Goal: Task Accomplishment & Management: Use online tool/utility

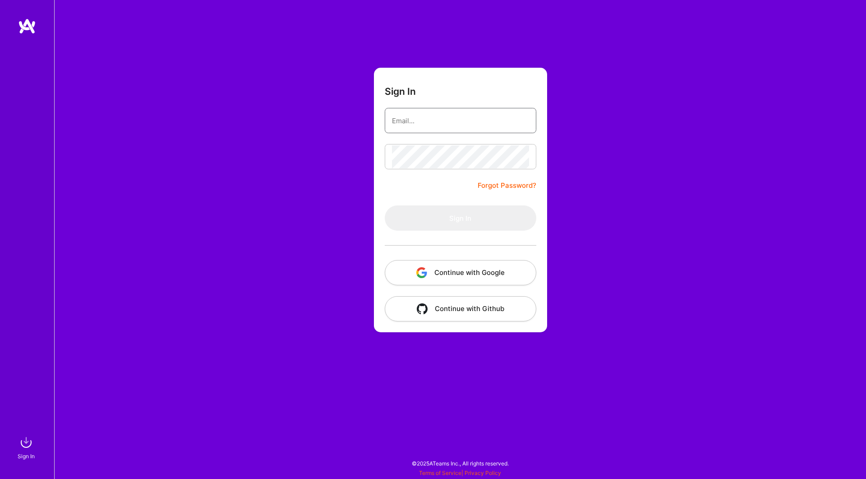
click at [437, 111] on input "email" at bounding box center [460, 120] width 137 height 23
paste input "person0000@"
click at [449, 116] on input "person0000@" at bounding box center [460, 120] width 137 height 23
type input "[EMAIL_ADDRESS][DOMAIN_NAME]"
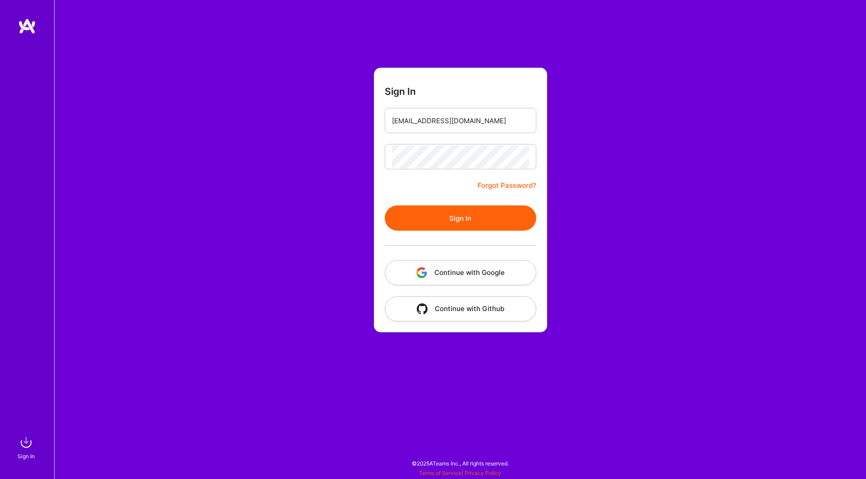
click at [457, 212] on button "Sign In" at bounding box center [461, 217] width 152 height 25
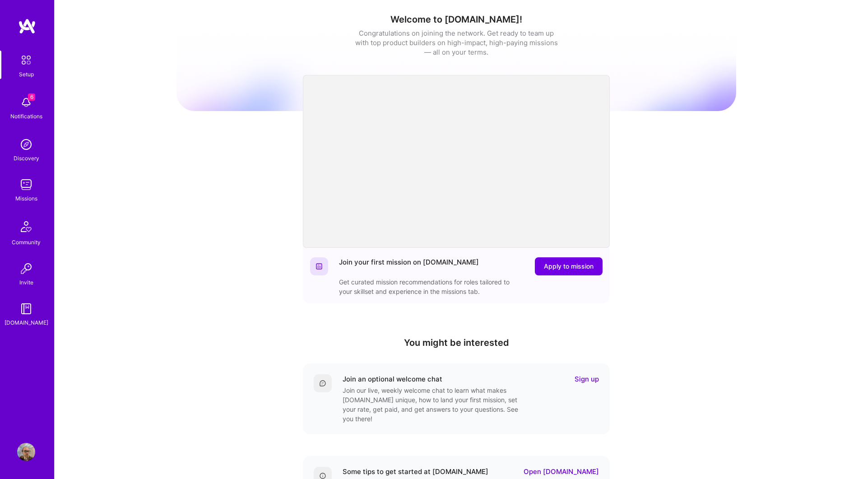
click at [32, 187] on img at bounding box center [26, 185] width 18 height 18
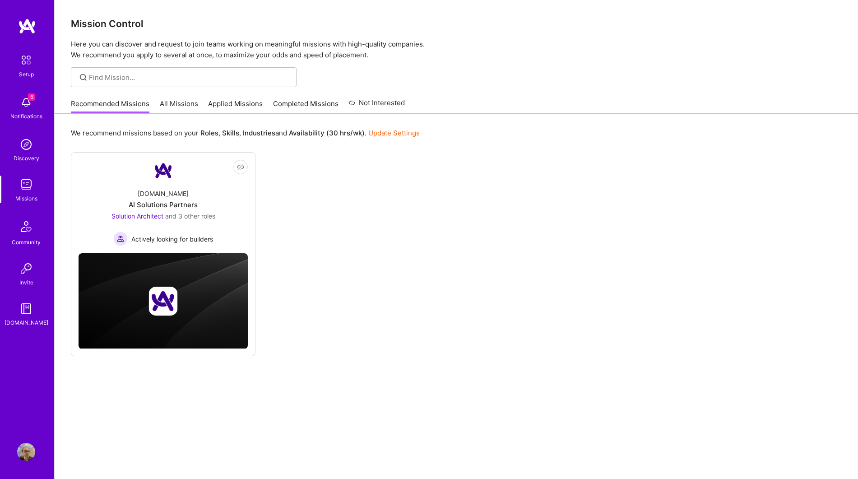
click at [184, 103] on link "All Missions" at bounding box center [179, 106] width 38 height 15
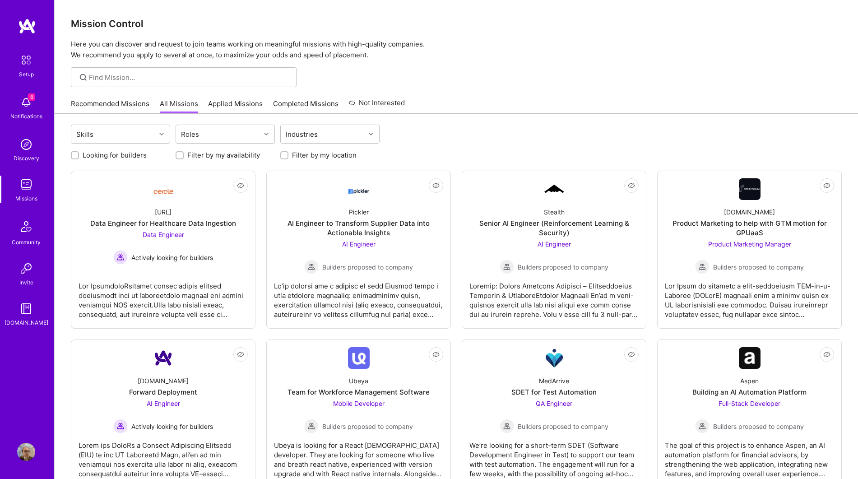
click at [179, 155] on input "Filter by my availability" at bounding box center [180, 156] width 6 height 6
checkbox input "true"
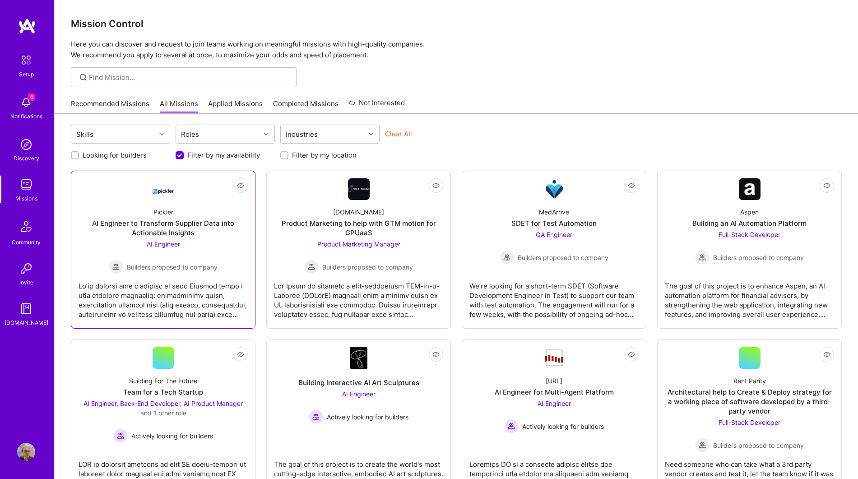
click at [219, 241] on div "Pickler AI Engineer to Transform Supplier Data into Actionable Insights AI Engi…" at bounding box center [163, 237] width 169 height 74
click at [305, 208] on div "[DOMAIN_NAME] Product Marketing to help with GTM motion for GPUaaS Product Mark…" at bounding box center [358, 237] width 169 height 74
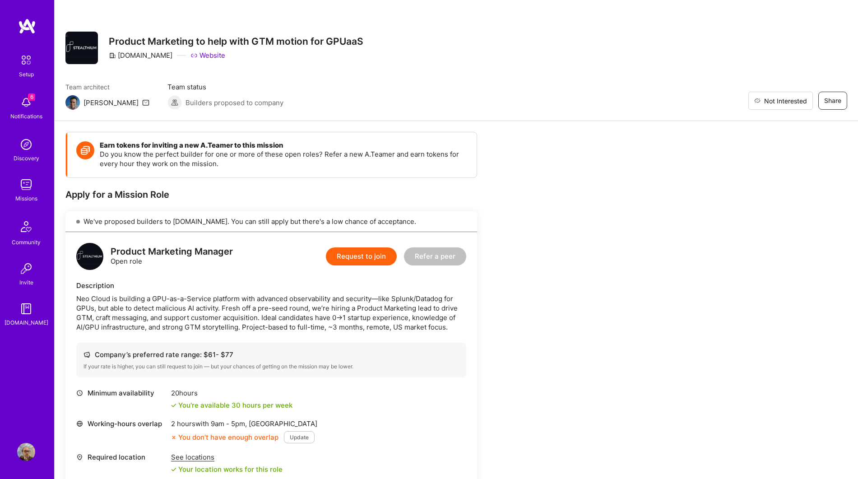
click at [804, 97] on span "Not Interested" at bounding box center [785, 100] width 43 height 9
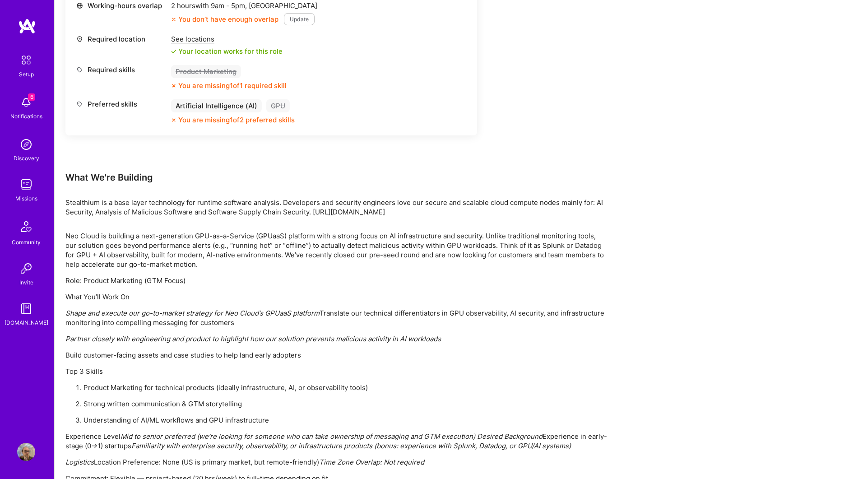
scroll to position [485, 0]
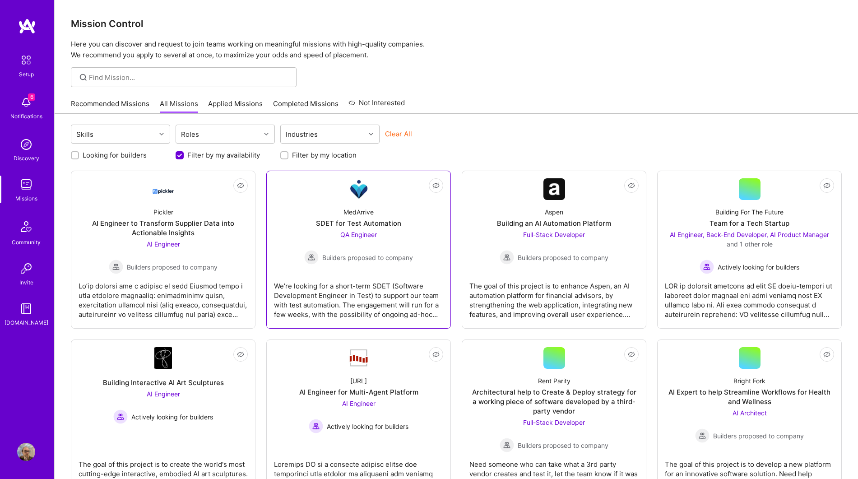
click at [432, 234] on div "MedArrive SDET for Test Automation QA Engineer Builders proposed to company" at bounding box center [358, 232] width 169 height 65
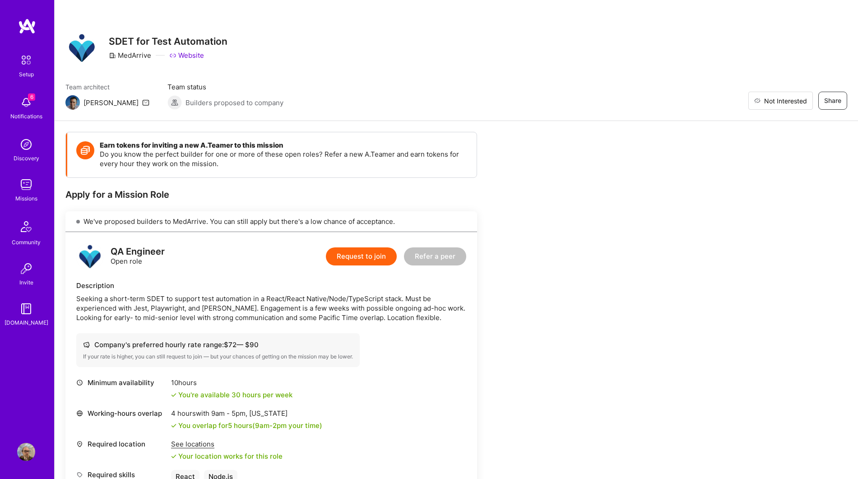
click at [805, 96] on span "Not Interested" at bounding box center [785, 100] width 43 height 9
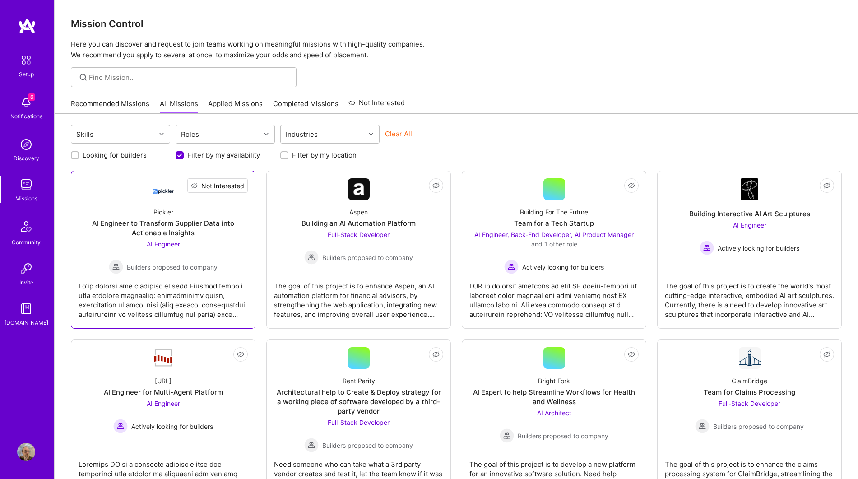
click at [243, 187] on span "Not Interested" at bounding box center [222, 185] width 43 height 9
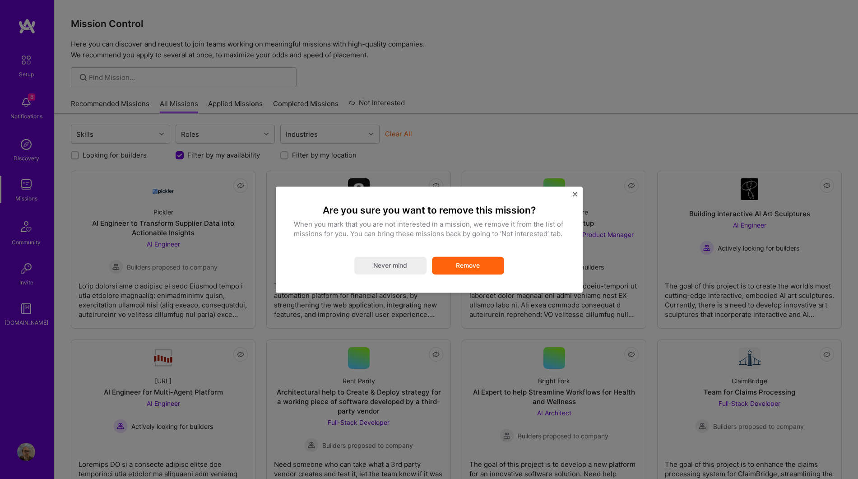
click at [472, 264] on button "Remove" at bounding box center [468, 265] width 72 height 18
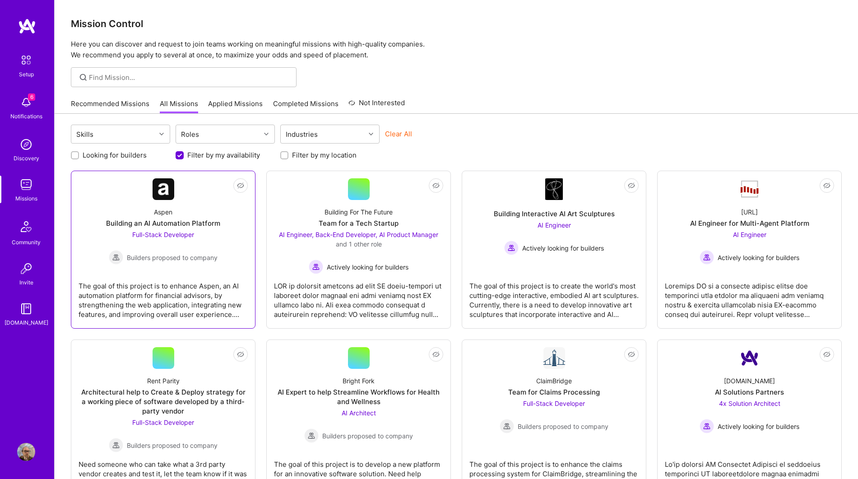
click at [192, 241] on div "Full-Stack Developer Builders proposed to company" at bounding box center [163, 247] width 109 height 35
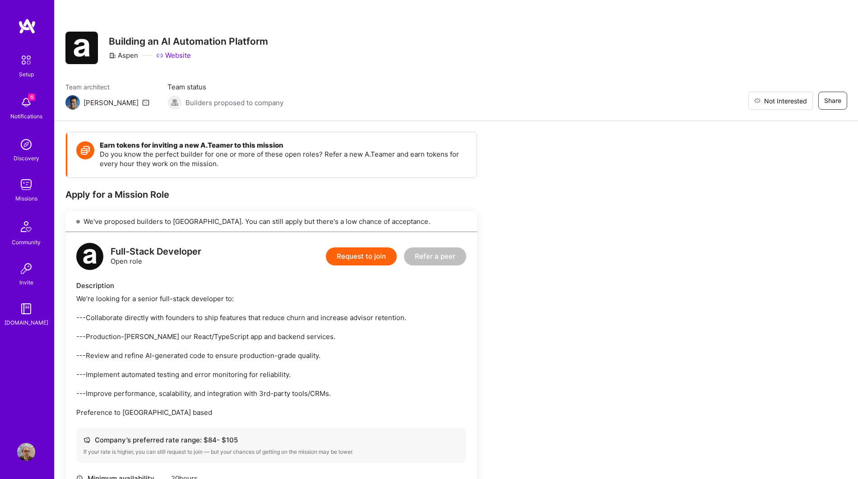
click at [801, 98] on span "Not Interested" at bounding box center [785, 100] width 43 height 9
click at [29, 184] on img at bounding box center [26, 185] width 18 height 18
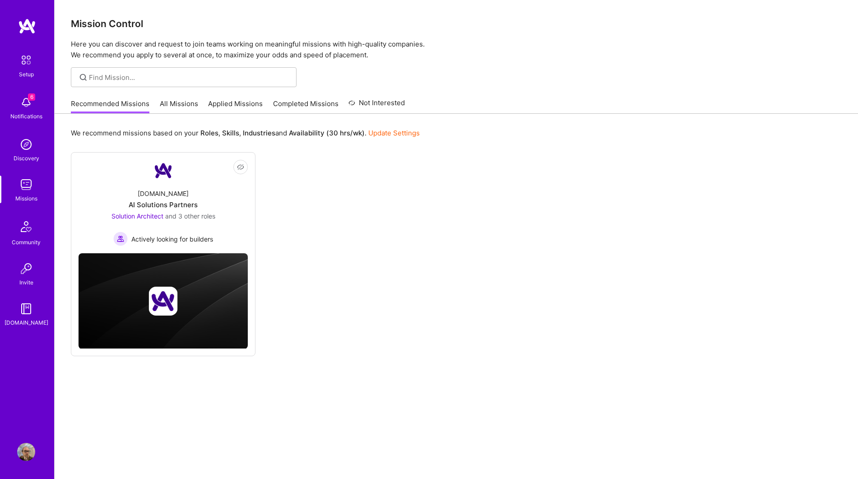
click at [179, 102] on link "All Missions" at bounding box center [179, 106] width 38 height 15
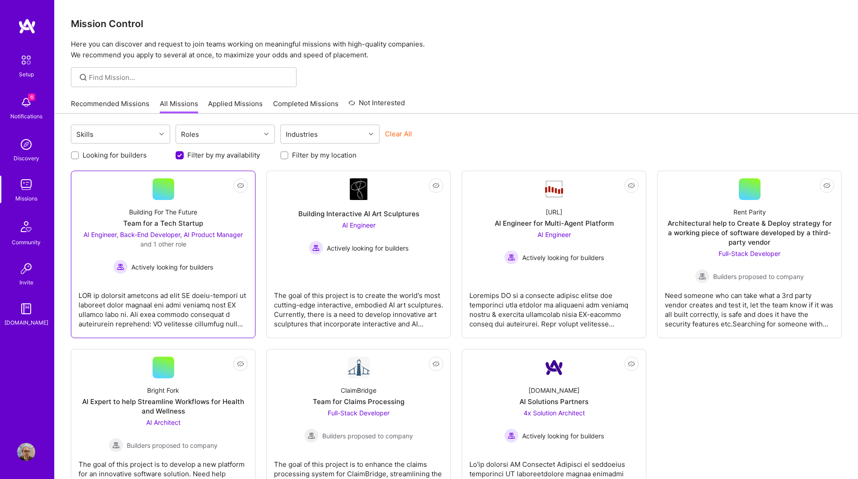
click at [220, 262] on div "Actively looking for builders" at bounding box center [163, 266] width 169 height 14
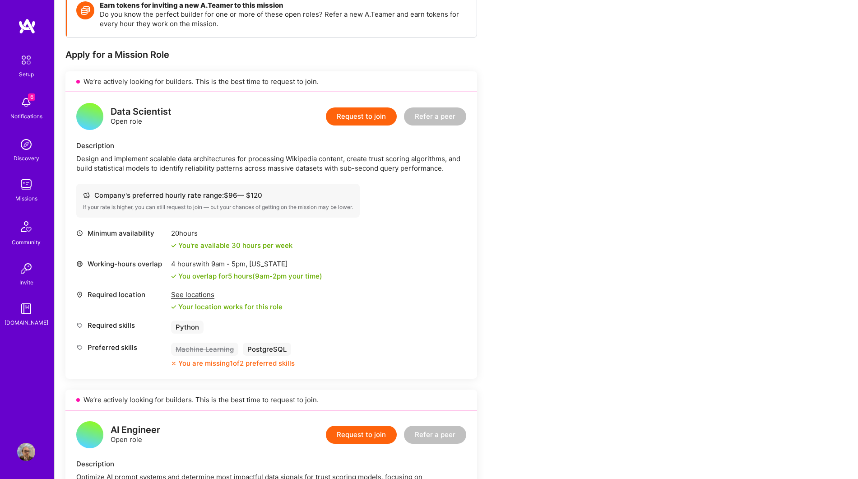
scroll to position [138, 0]
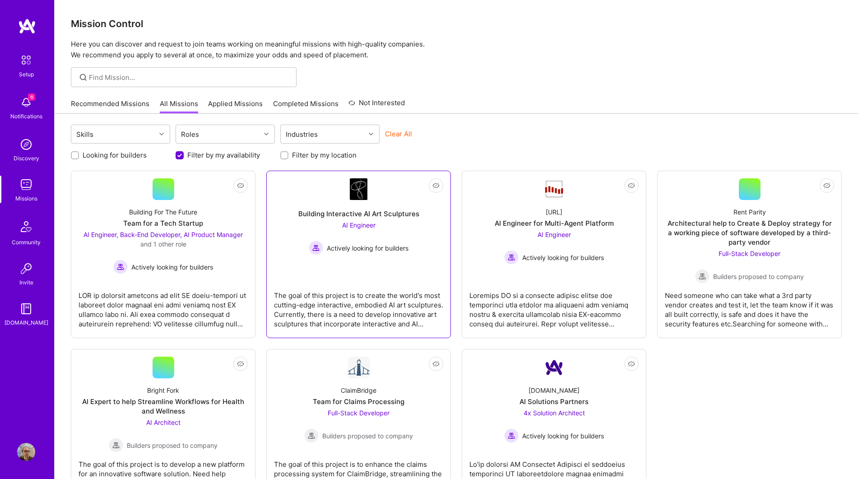
click at [389, 285] on div "The goal of this project is to create the world's most cutting-edge interactive…" at bounding box center [358, 305] width 169 height 45
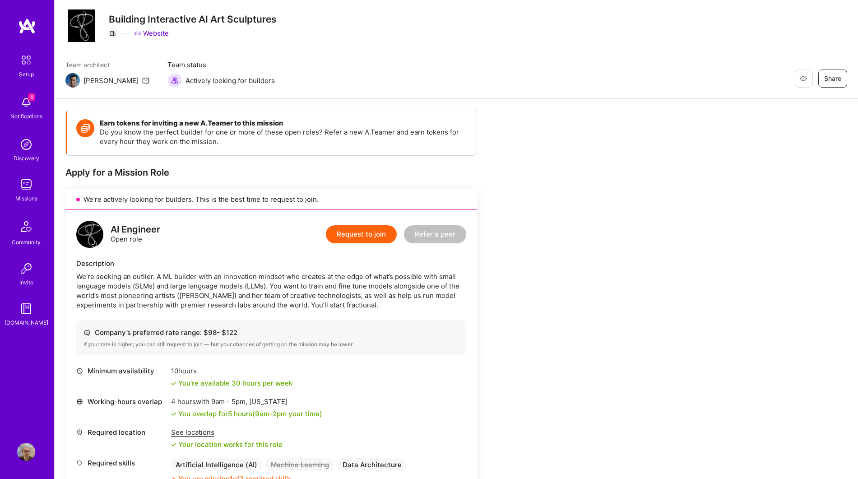
scroll to position [23, 0]
click at [323, 283] on div "We’re seeking an outlier. A ML builder with an innovation mindset who creates a…" at bounding box center [271, 290] width 390 height 38
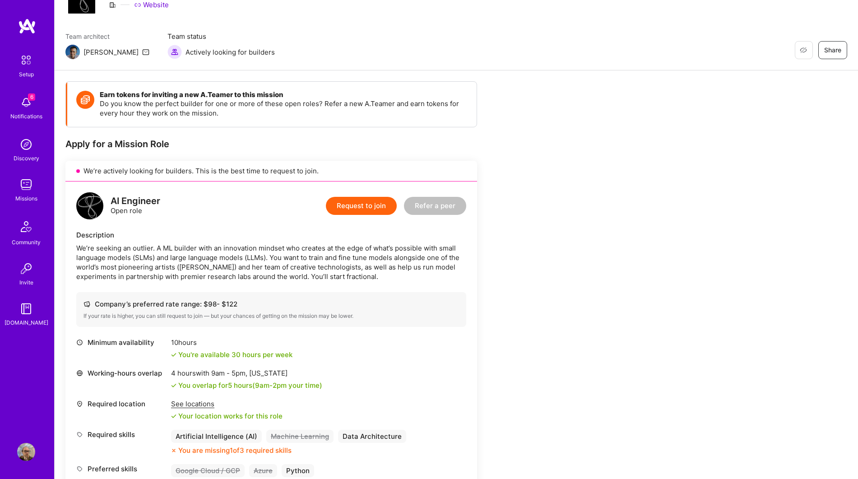
scroll to position [470, 0]
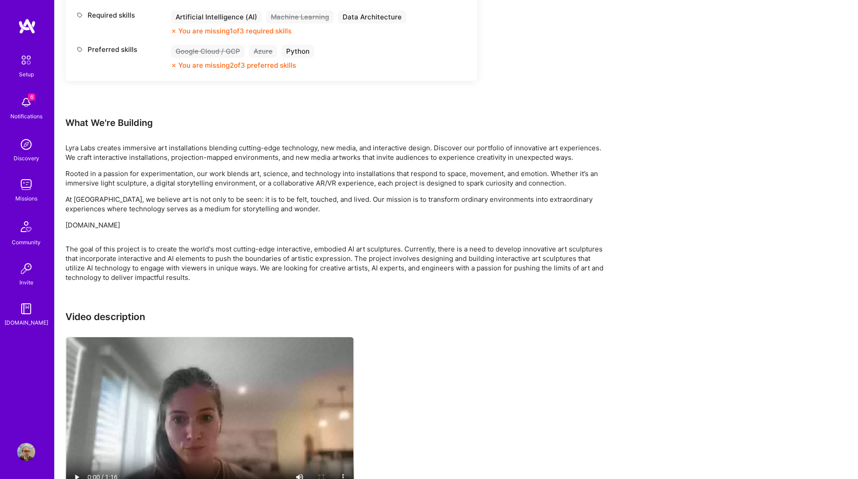
click at [275, 252] on div "The goal of this project is to create the world's most cutting-edge interactive…" at bounding box center [336, 263] width 542 height 38
click at [0, 229] on link "Community" at bounding box center [26, 231] width 56 height 31
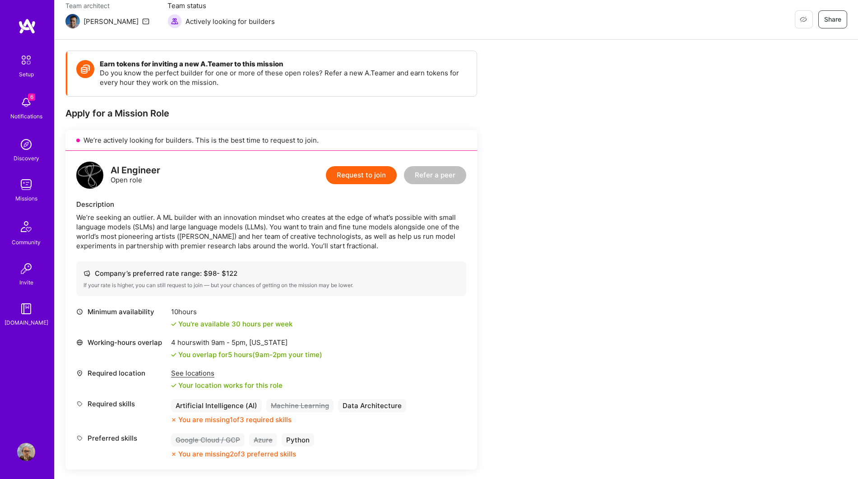
scroll to position [86, 0]
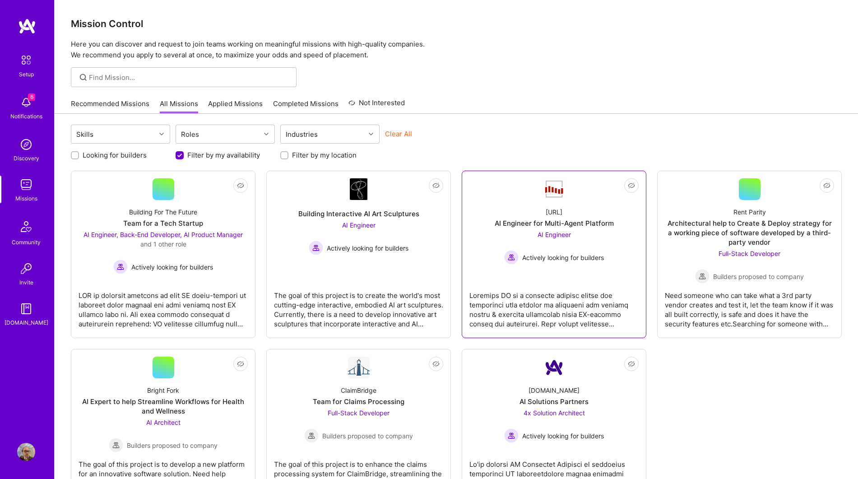
click at [584, 279] on link "Not Interested [URL] AI Engineer for Multi-Agent Platform AI Engineer Actively …" at bounding box center [553, 254] width 169 height 152
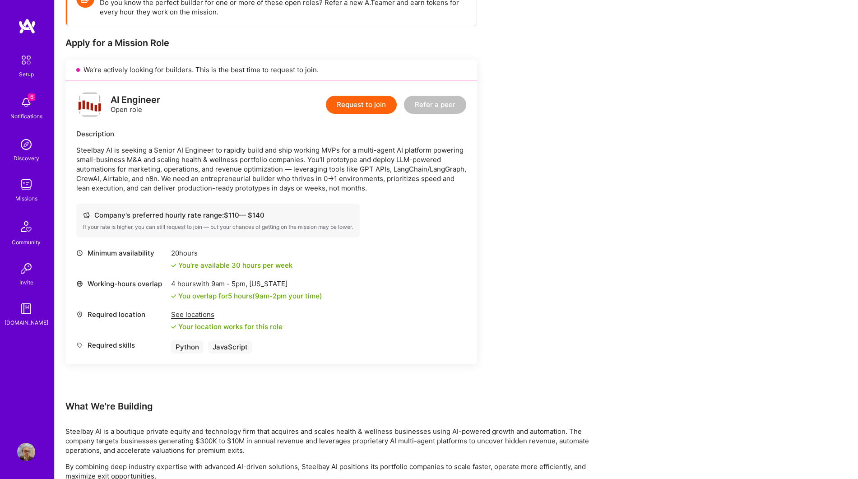
scroll to position [152, 0]
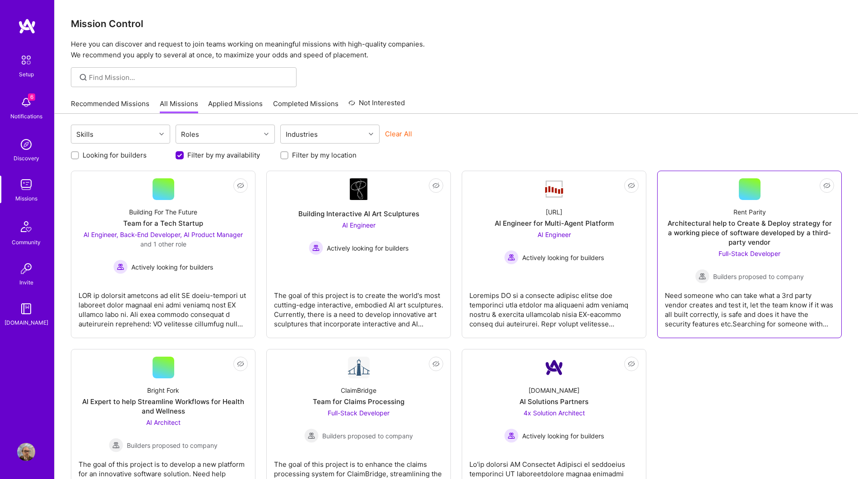
click at [682, 227] on div "Architectural help to Create & Deploy strategy for a working piece of software …" at bounding box center [749, 232] width 169 height 28
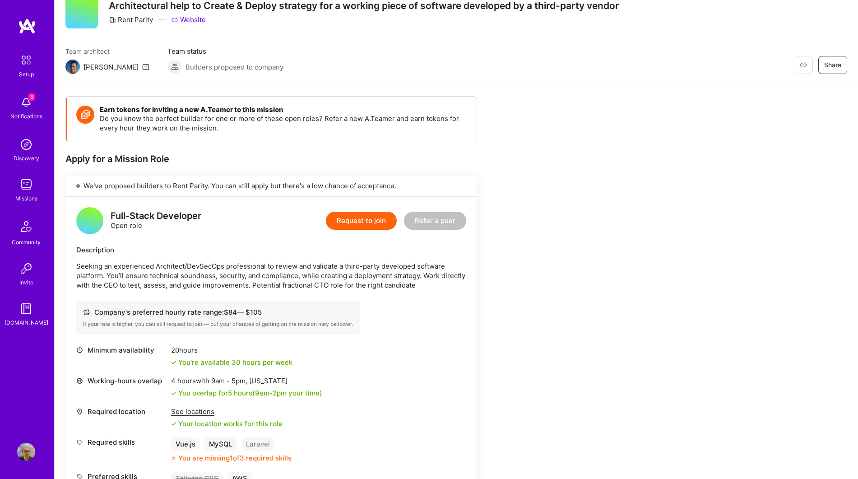
scroll to position [38, 0]
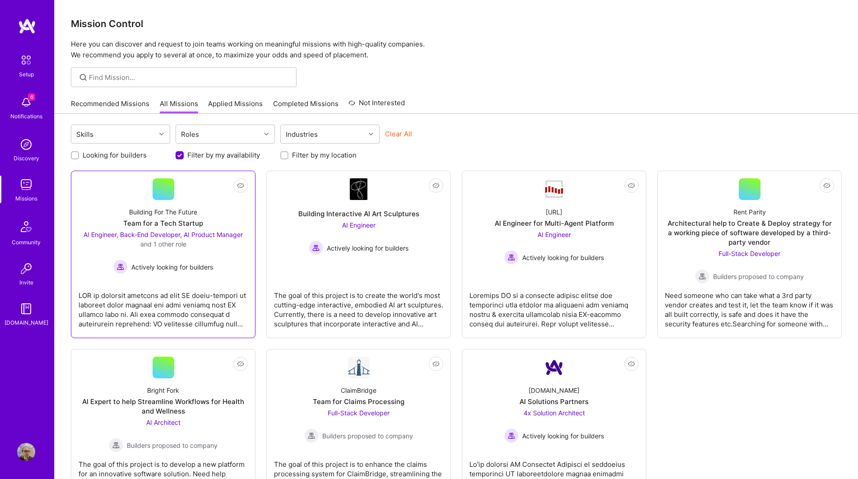
scroll to position [49, 0]
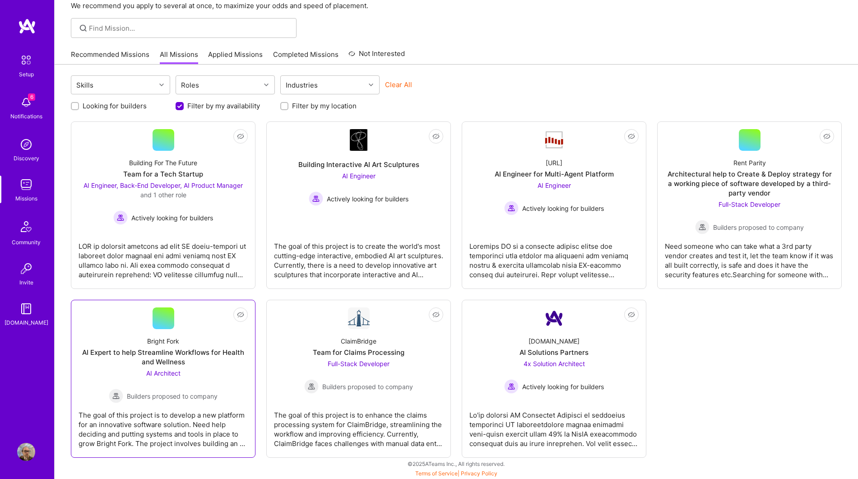
click at [215, 378] on div "AI Architect Builders proposed to company" at bounding box center [163, 385] width 109 height 35
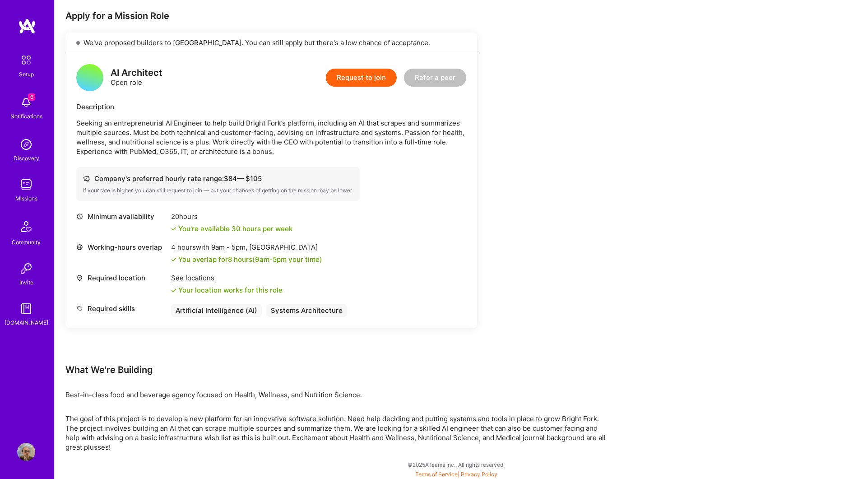
scroll to position [180, 0]
